Goal: Check status: Check status

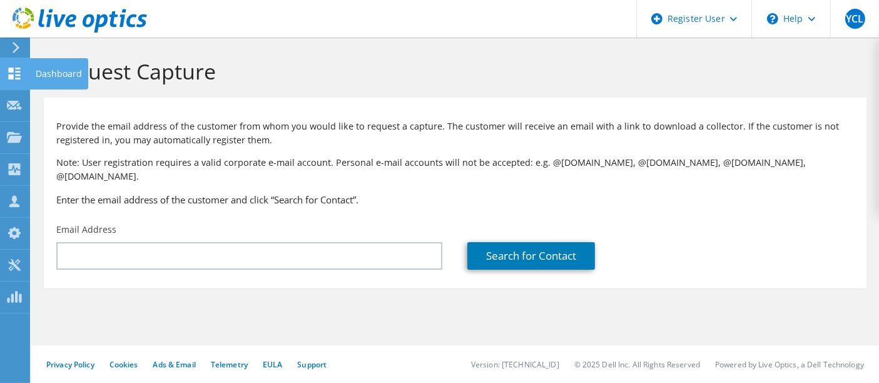
click at [46, 69] on div "Dashboard" at bounding box center [58, 73] width 59 height 31
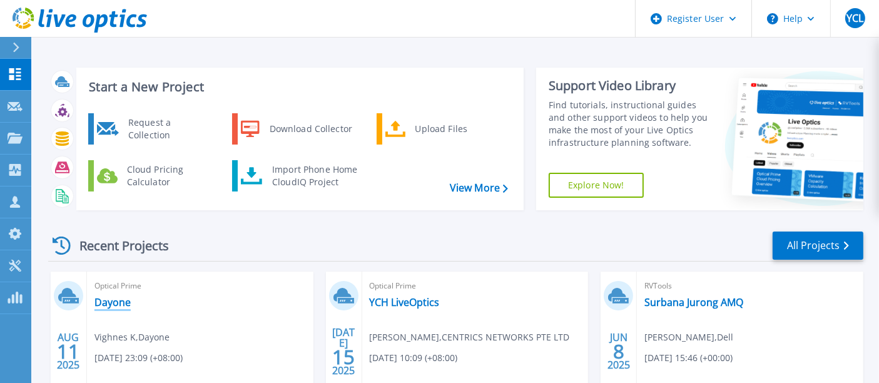
click at [116, 301] on link "Dayone" at bounding box center [112, 302] width 36 height 13
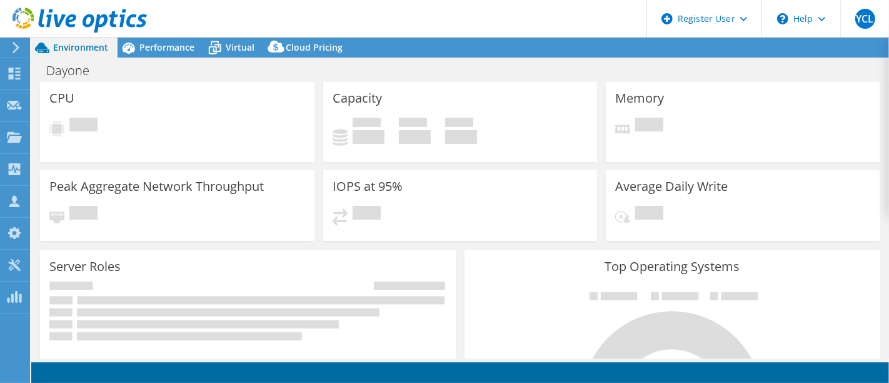
select select "Singapore"
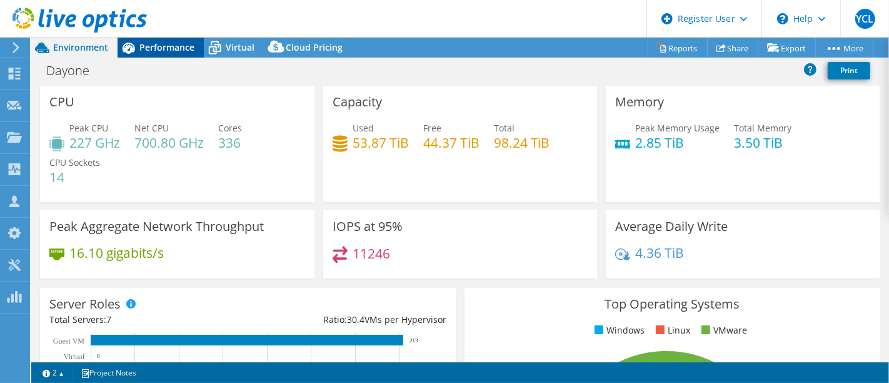
click at [152, 48] on span "Performance" at bounding box center [166, 47] width 55 height 12
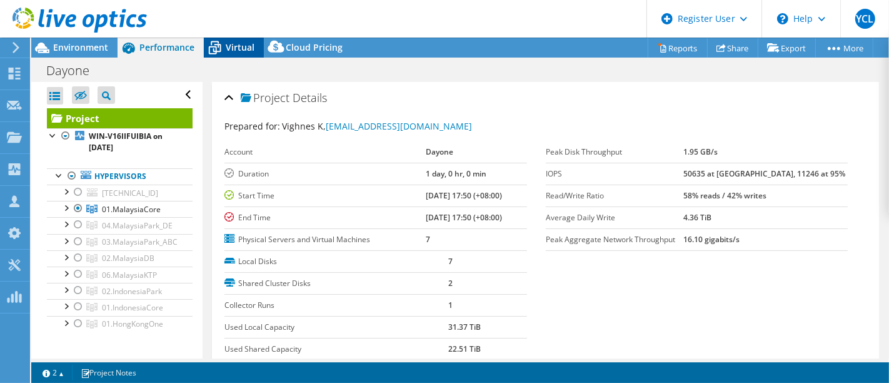
click at [240, 44] on span "Virtual" at bounding box center [240, 47] width 29 height 12
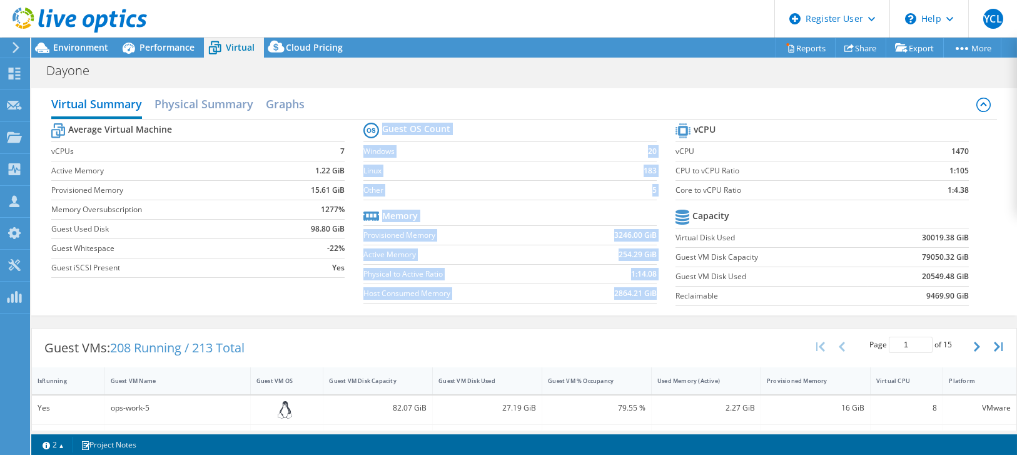
drag, startPoint x: 667, startPoint y: 185, endPoint x: 963, endPoint y: 186, distance: 295.9
click at [889, 186] on div "Average Virtual Machine vCPUs 7 Active Memory 1.22 GiB Provisioned Memory 15.61…" at bounding box center [524, 215] width 946 height 193
